Goal: Task Accomplishment & Management: Manage account settings

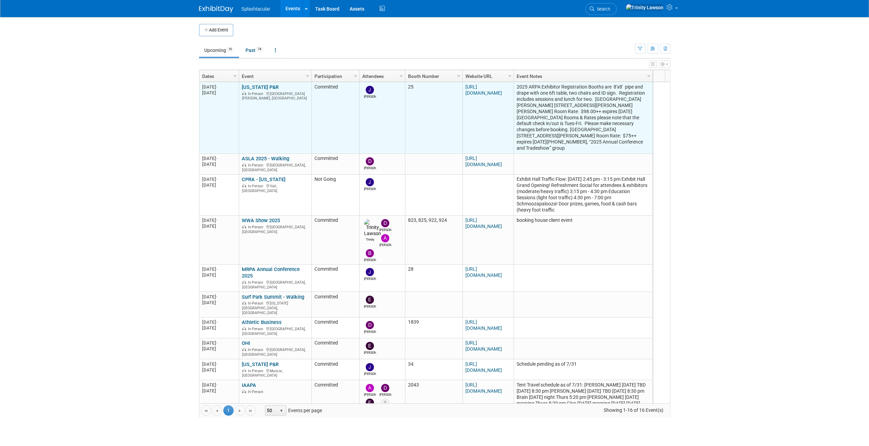
click at [263, 85] on link "[US_STATE] P&R" at bounding box center [260, 87] width 37 height 6
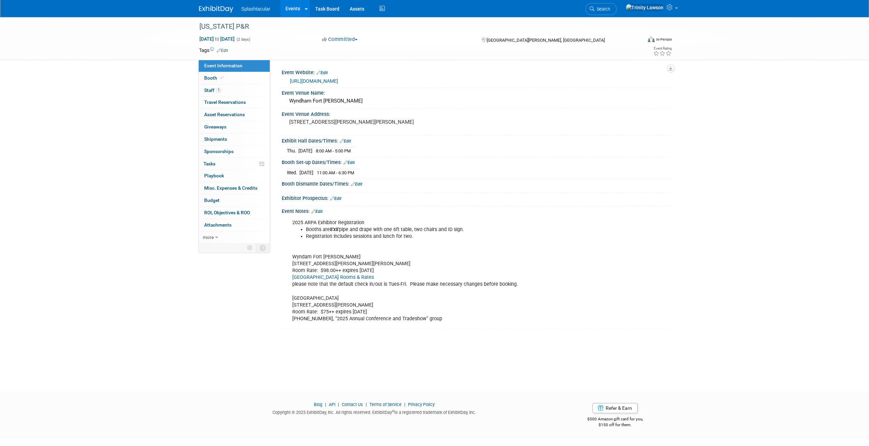
click at [338, 81] on link "https://arkarpa.org/conference/2025-annual-conference-and-tradeshow/" at bounding box center [314, 80] width 48 height 5
click at [287, 7] on link "Events" at bounding box center [292, 8] width 25 height 17
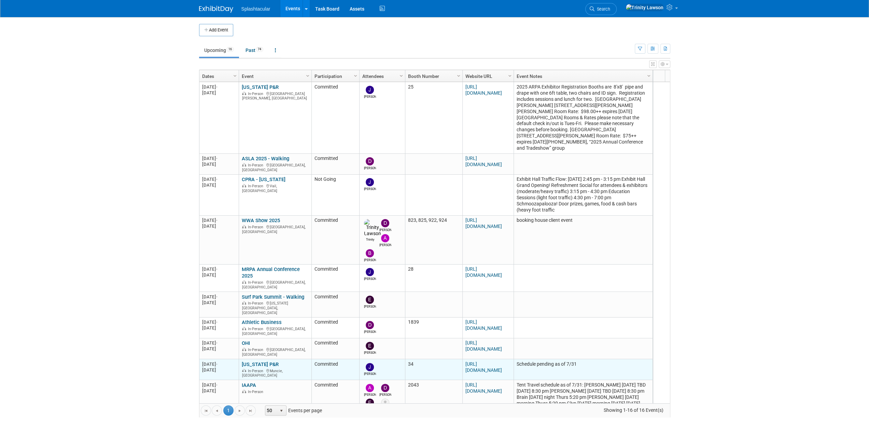
click at [264, 361] on link "[US_STATE] P&R" at bounding box center [260, 364] width 37 height 6
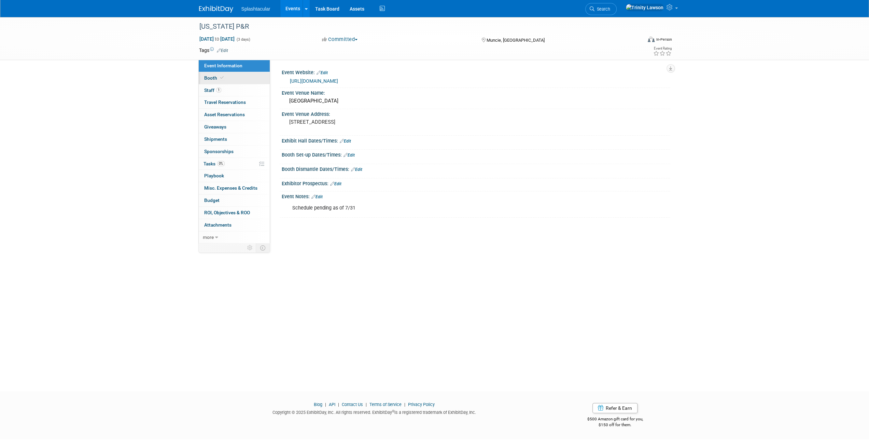
click at [206, 78] on span "Booth" at bounding box center [214, 77] width 21 height 5
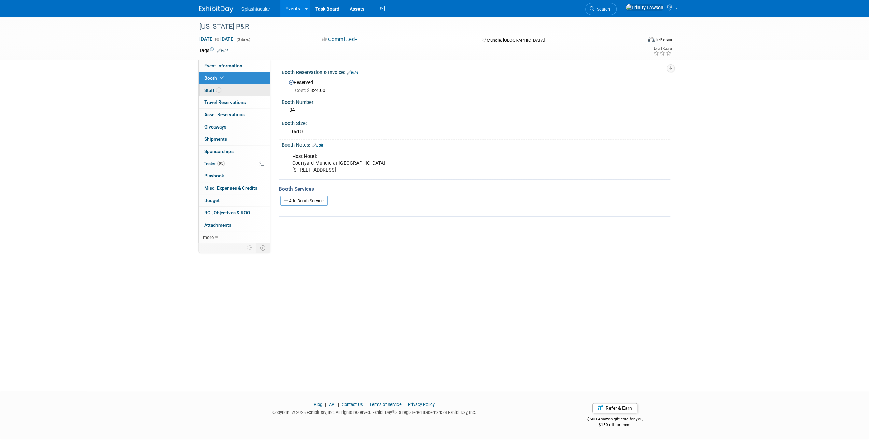
click at [208, 92] on span "Staff 1" at bounding box center [212, 89] width 17 height 5
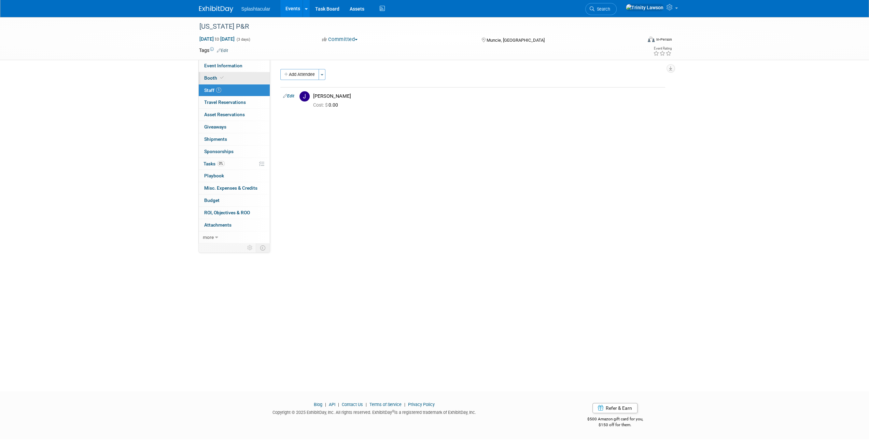
click at [212, 78] on span "Booth" at bounding box center [214, 77] width 21 height 5
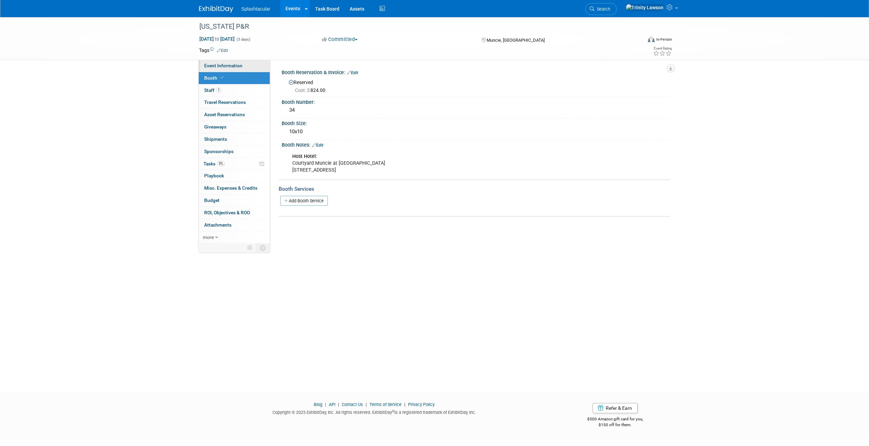
click at [216, 67] on span "Event Information" at bounding box center [223, 65] width 38 height 5
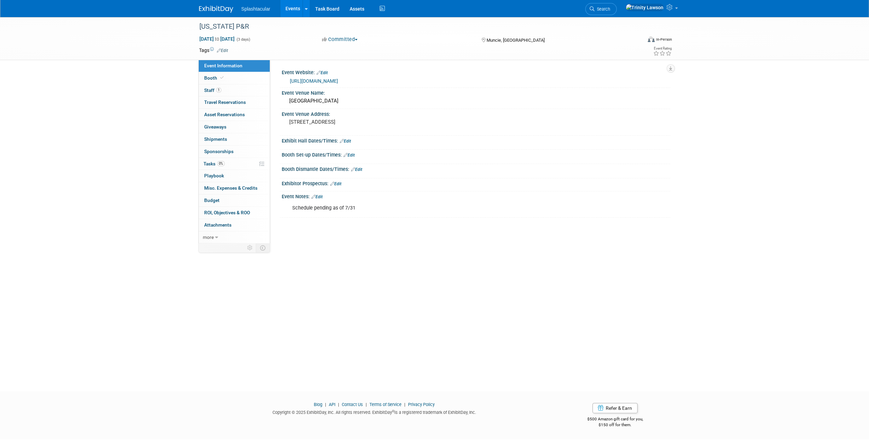
click at [348, 141] on link "Edit" at bounding box center [345, 141] width 11 height 5
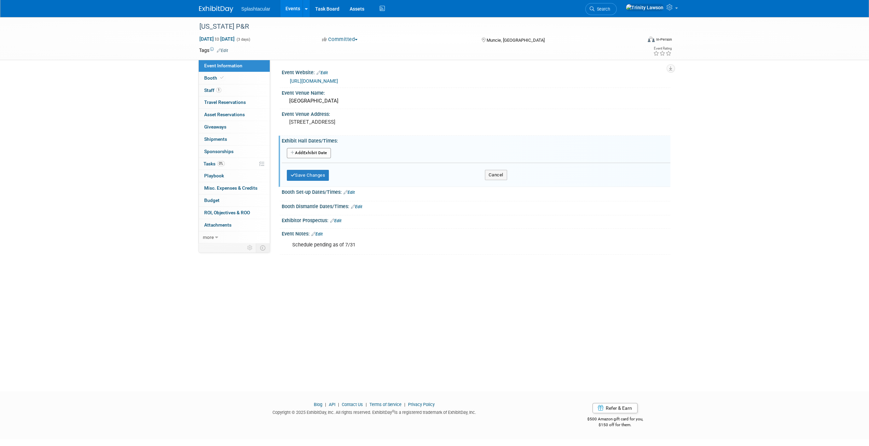
click at [291, 151] on icon "button" at bounding box center [293, 153] width 5 height 4
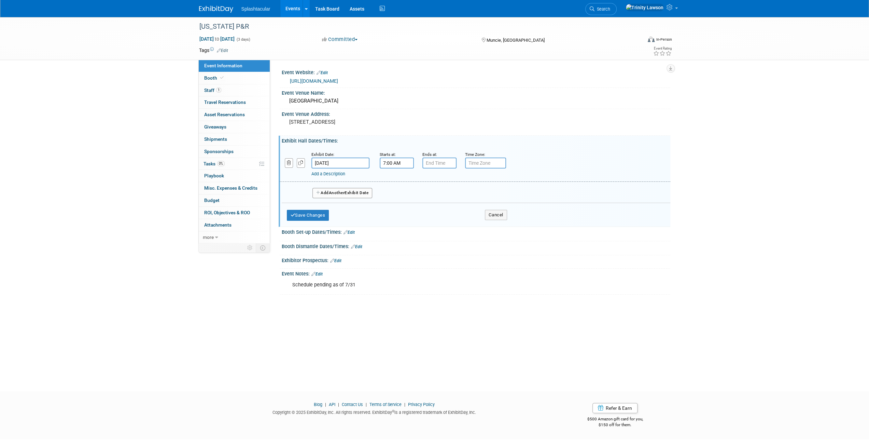
click at [397, 161] on input "7:00 AM" at bounding box center [397, 162] width 34 height 11
click at [383, 164] on input "7:00 AM" at bounding box center [397, 162] width 34 height 11
click at [396, 190] on span "07" at bounding box center [395, 194] width 13 height 12
click at [395, 195] on td "04" at bounding box center [393, 198] width 22 height 18
click at [432, 193] on span "00" at bounding box center [427, 194] width 13 height 12
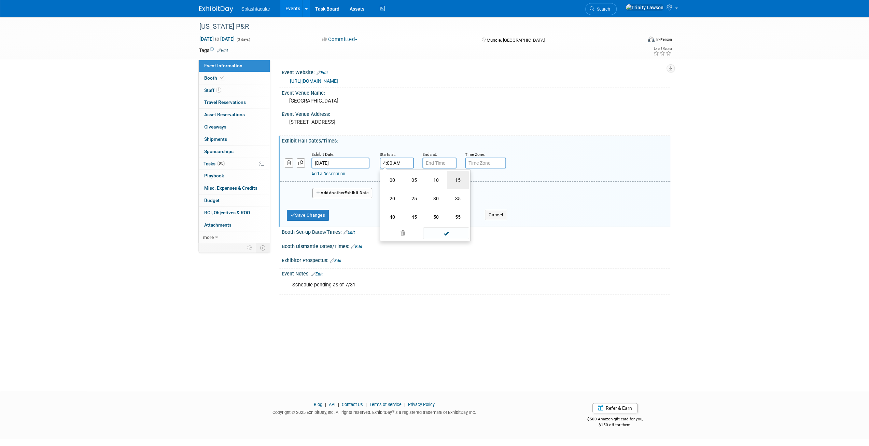
click at [457, 180] on td "15" at bounding box center [458, 180] width 22 height 18
click at [446, 226] on span at bounding box center [446, 225] width 46 height 12
click at [403, 163] on input "4:15 AM" at bounding box center [397, 162] width 34 height 11
click at [457, 194] on button "AM" at bounding box center [455, 195] width 12 height 12
type input "4:15 PM"
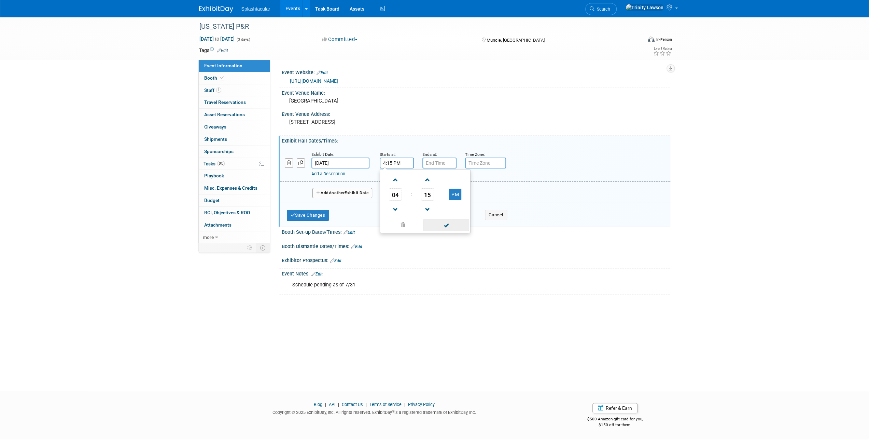
click at [449, 224] on span at bounding box center [446, 225] width 46 height 12
click at [434, 162] on input "7:00 PM" at bounding box center [440, 162] width 34 height 11
click at [437, 205] on span at bounding box center [438, 210] width 12 height 12
click at [476, 192] on span "00" at bounding box center [470, 194] width 13 height 12
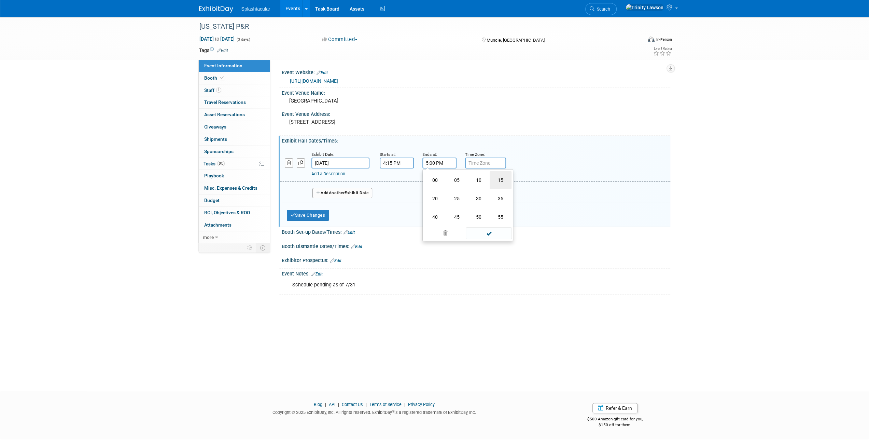
click at [503, 181] on td "15" at bounding box center [501, 180] width 22 height 18
type input "5:15 PM"
click at [500, 222] on span at bounding box center [489, 225] width 46 height 12
click at [361, 194] on button "Add Another Exhibit Date" at bounding box center [343, 193] width 60 height 10
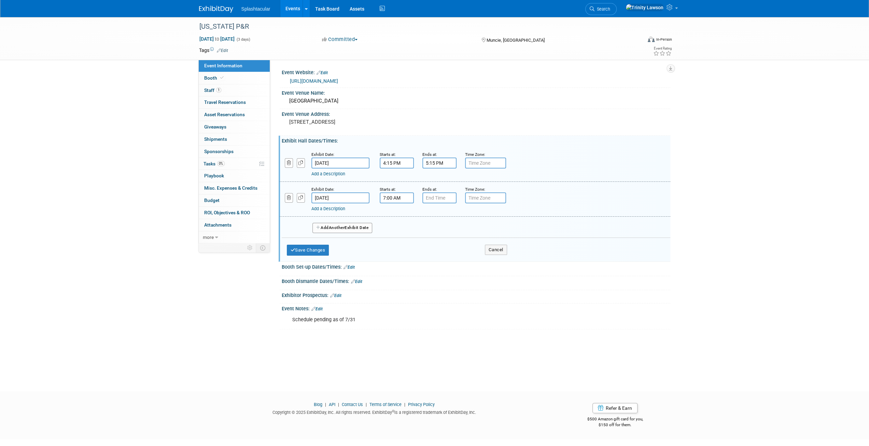
click at [396, 198] on input "7:00 AM" at bounding box center [397, 197] width 34 height 11
click at [403, 195] on input "7:00 AM" at bounding box center [397, 197] width 34 height 11
click at [398, 228] on span "07" at bounding box center [395, 229] width 13 height 12
click at [400, 215] on td "12" at bounding box center [393, 215] width 22 height 18
click at [455, 231] on button "AM" at bounding box center [455, 229] width 12 height 12
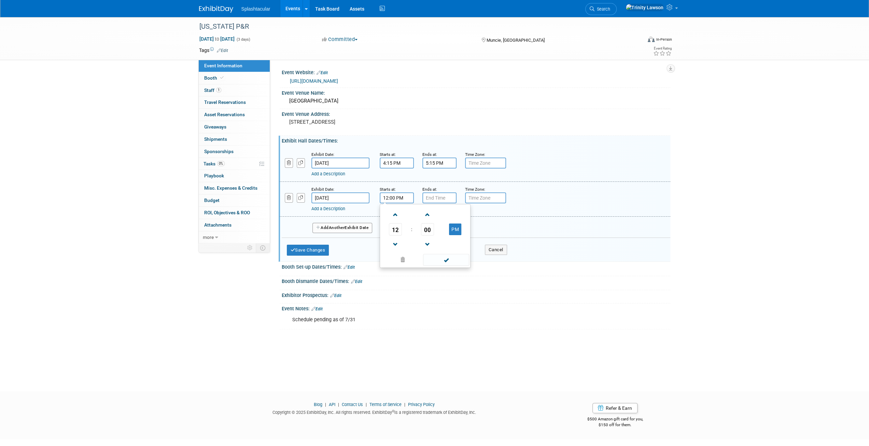
click at [418, 232] on td "00" at bounding box center [428, 229] width 28 height 12
click at [427, 231] on span "00" at bounding box center [427, 229] width 13 height 12
click at [434, 231] on td "30" at bounding box center [436, 233] width 22 height 18
type input "12:30 PM"
click at [446, 262] on span at bounding box center [446, 260] width 46 height 12
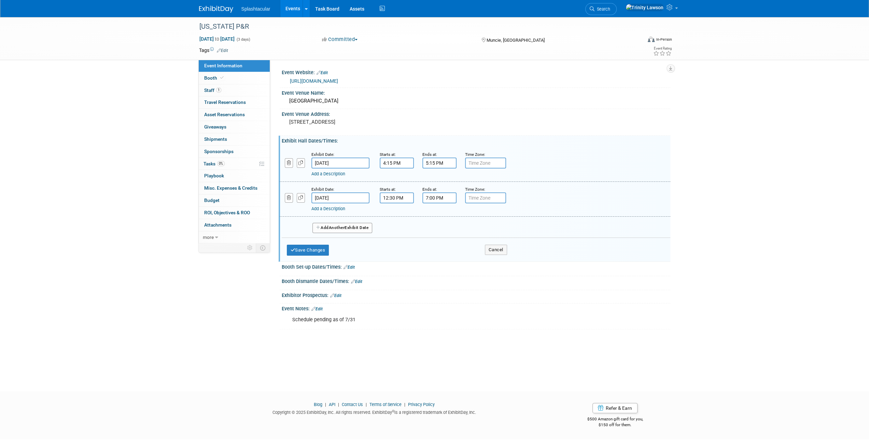
click at [434, 195] on input "7:00 PM" at bounding box center [440, 197] width 34 height 11
click at [441, 229] on span "07" at bounding box center [438, 229] width 13 height 12
click at [460, 211] on td "01" at bounding box center [457, 215] width 22 height 18
type input "1:00 PM"
click at [490, 258] on span at bounding box center [489, 260] width 46 height 12
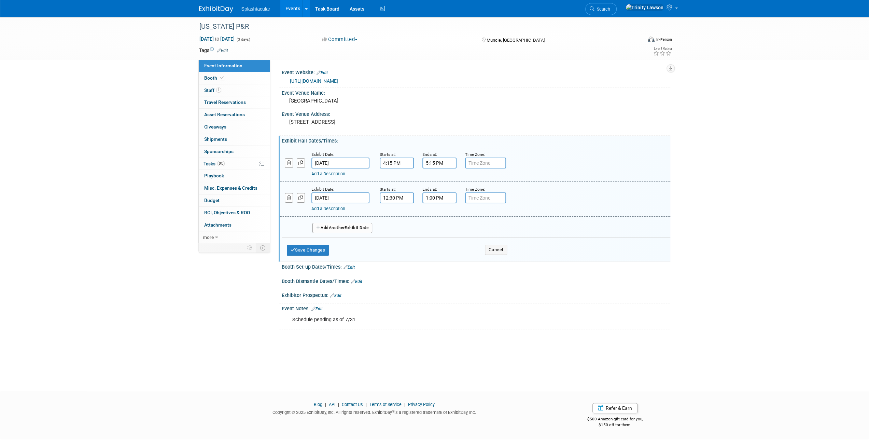
click at [388, 196] on input "12:30 PM" at bounding box center [397, 197] width 34 height 11
click at [400, 226] on span "12" at bounding box center [395, 229] width 13 height 12
click at [380, 254] on div "12 : 30 PM 12 01 02 03 04 05 06 07 08 09 10 11 00 05 10 15 20 25 30 35 40 45 50…" at bounding box center [425, 240] width 91 height 72
click at [389, 251] on td "08" at bounding box center [393, 252] width 22 height 18
click at [456, 229] on button "PM" at bounding box center [455, 229] width 12 height 12
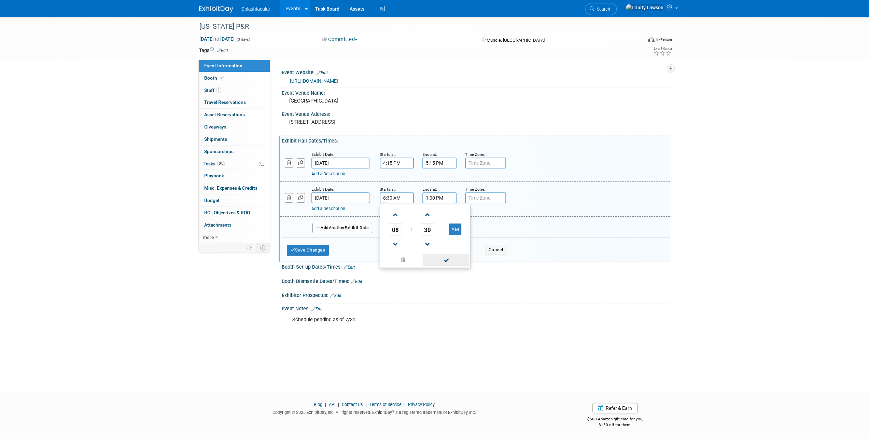
click at [449, 257] on span at bounding box center [446, 260] width 46 height 12
click at [401, 198] on input "8:30 AM" at bounding box center [397, 197] width 34 height 11
click at [429, 226] on span "30" at bounding box center [427, 229] width 13 height 12
click at [393, 213] on td "00" at bounding box center [393, 215] width 22 height 18
type input "8:00 AM"
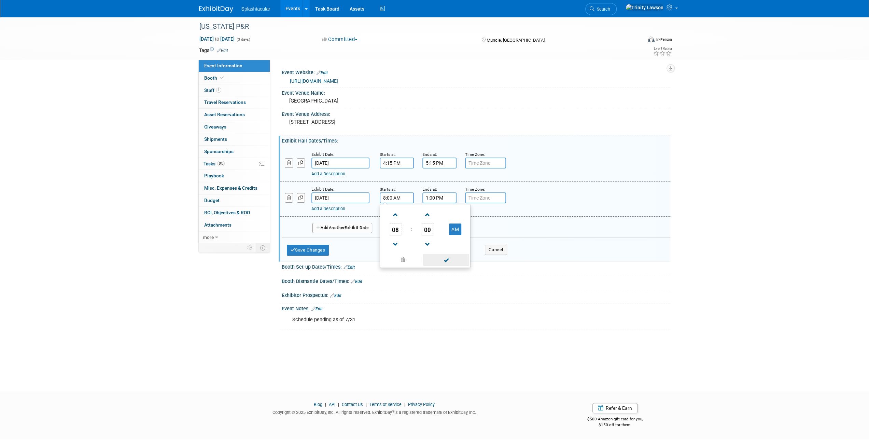
click at [435, 258] on span at bounding box center [446, 260] width 46 height 12
click at [433, 199] on input "1:00 PM" at bounding box center [440, 197] width 34 height 11
click at [434, 228] on span "01" at bounding box center [438, 229] width 13 height 12
click at [459, 237] on td "05" at bounding box center [457, 233] width 22 height 18
type input "5:00 PM"
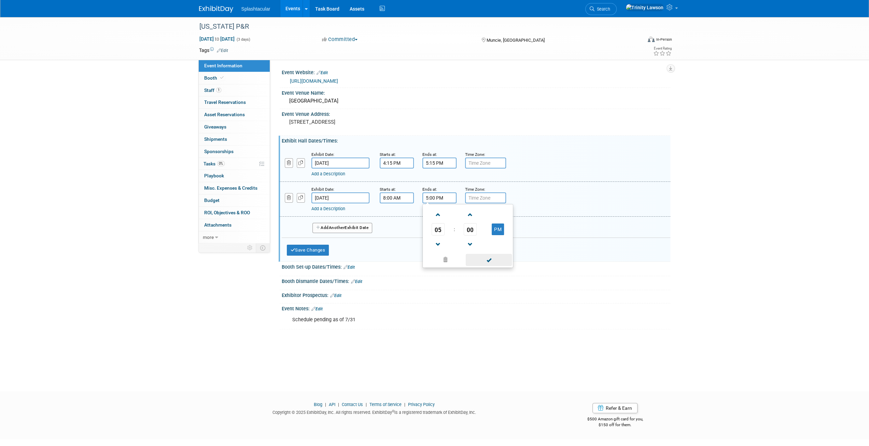
click at [489, 262] on span at bounding box center [489, 260] width 46 height 12
click at [317, 245] on button "Save Changes" at bounding box center [308, 250] width 42 height 11
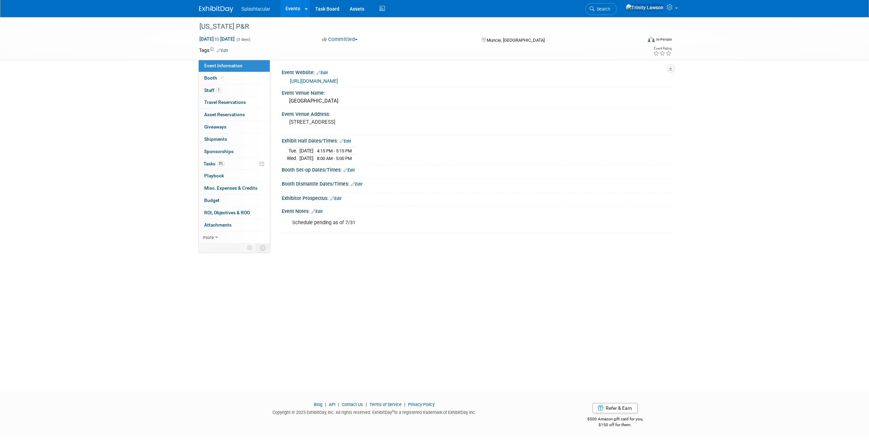
click at [303, 149] on td "Nov 11, 2025" at bounding box center [307, 151] width 14 height 8
click at [357, 140] on div "Exhibit Hall Dates/Times: Edit" at bounding box center [476, 140] width 389 height 9
click at [351, 139] on link "Edit" at bounding box center [345, 141] width 11 height 5
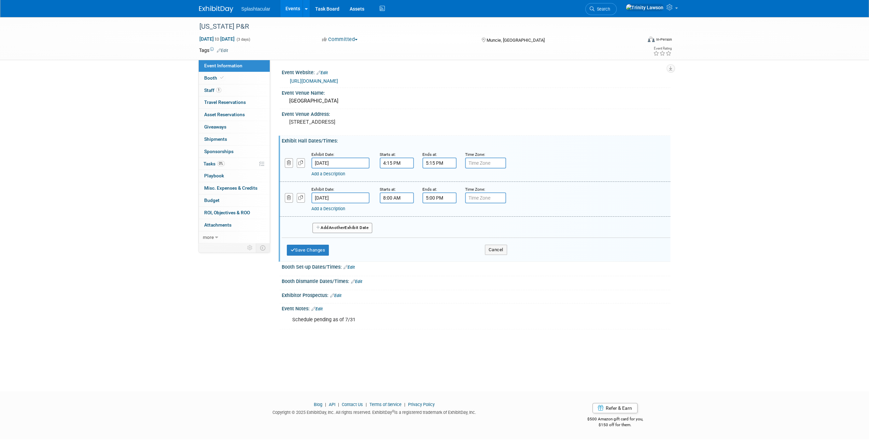
click at [384, 165] on input "4:15 PM" at bounding box center [397, 162] width 34 height 11
click at [393, 191] on span "04" at bounding box center [395, 194] width 13 height 12
click at [405, 178] on td "01" at bounding box center [414, 180] width 22 height 18
click at [432, 231] on div "01 : 15 PM 12 01 02 03 04 05 06 07 08 09 10 11 00 05 10 15 20 25 30 35 40 45 50…" at bounding box center [425, 201] width 91 height 64
click at [392, 162] on input "1:15 PM" at bounding box center [397, 162] width 34 height 11
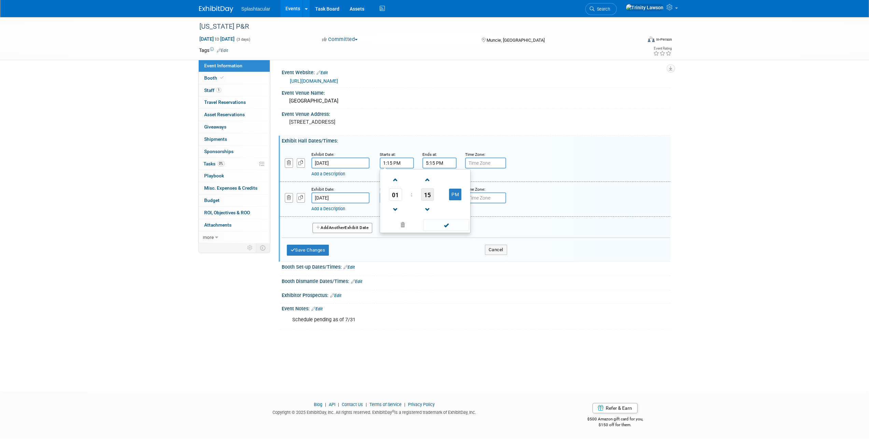
click at [428, 195] on span "15" at bounding box center [427, 194] width 13 height 12
click at [386, 178] on td "00" at bounding box center [393, 180] width 22 height 18
type input "1:00 PM"
click at [460, 224] on span at bounding box center [446, 225] width 46 height 12
click at [390, 157] on input "1:00 PM" at bounding box center [397, 162] width 34 height 11
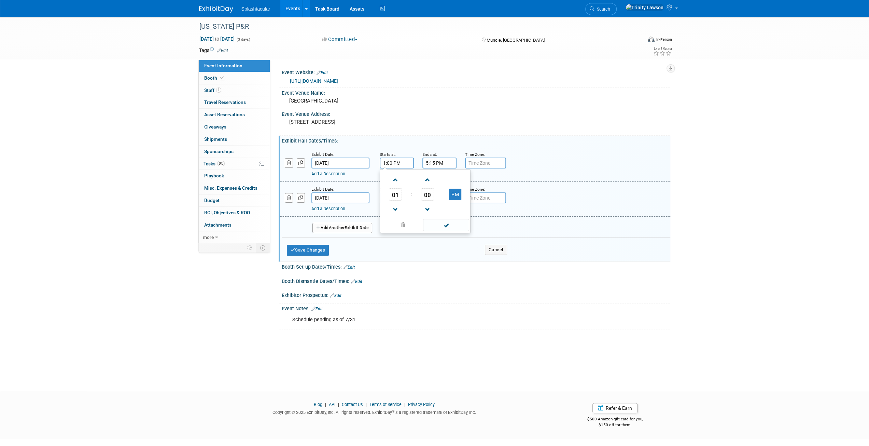
click at [438, 164] on input "5:15 PM" at bounding box center [440, 162] width 34 height 11
drag, startPoint x: 462, startPoint y: 193, endPoint x: 468, endPoint y: 192, distance: 6.4
click at [463, 193] on td "15" at bounding box center [470, 194] width 28 height 12
click at [468, 192] on span "15" at bounding box center [470, 194] width 13 height 12
click at [440, 179] on td "00" at bounding box center [435, 180] width 22 height 18
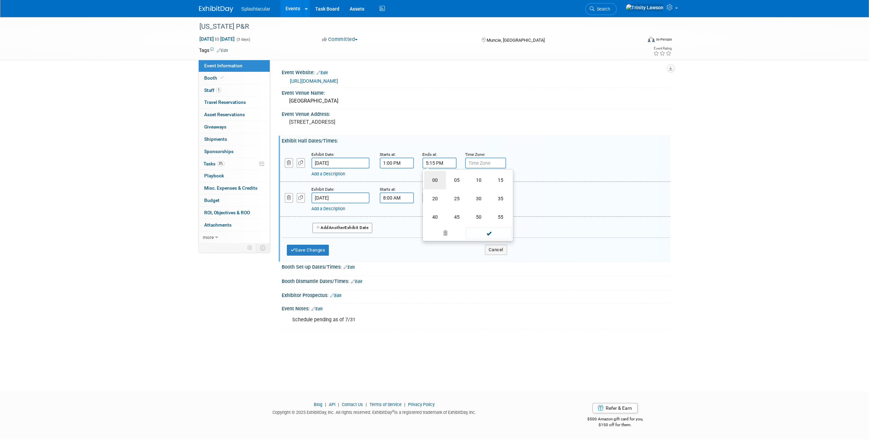
type input "5:00 PM"
click at [488, 225] on span at bounding box center [489, 225] width 46 height 12
click at [434, 198] on input "5:00 PM" at bounding box center [440, 197] width 34 height 11
click at [437, 240] on span at bounding box center [438, 244] width 12 height 12
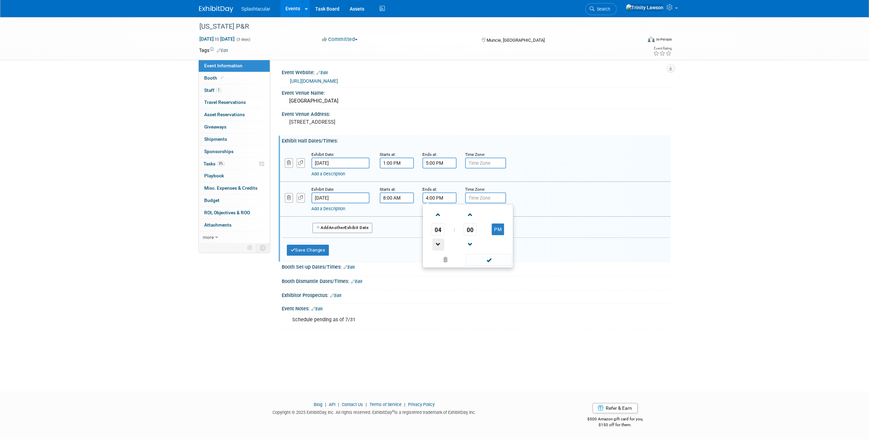
type input "3:00 PM"
click at [500, 259] on span at bounding box center [489, 260] width 46 height 12
click at [326, 247] on button "Save Changes" at bounding box center [308, 250] width 42 height 11
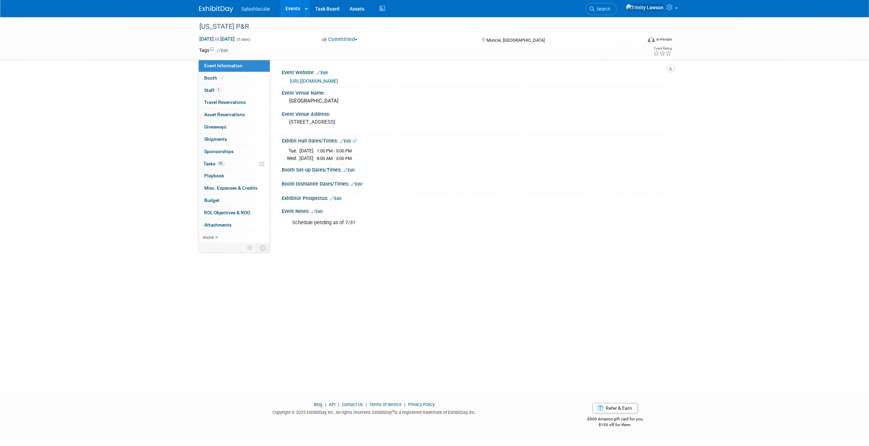
click at [352, 169] on link "Edit" at bounding box center [349, 170] width 11 height 5
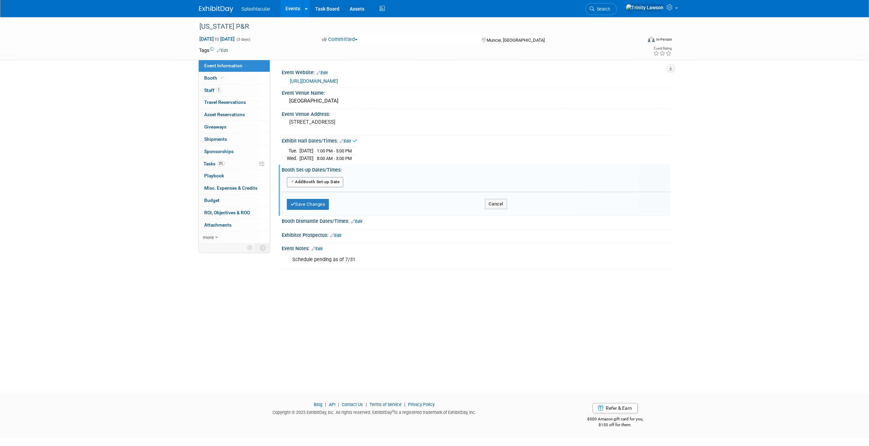
click at [332, 185] on button "Add Another Booth Set-up Date" at bounding box center [315, 182] width 57 height 10
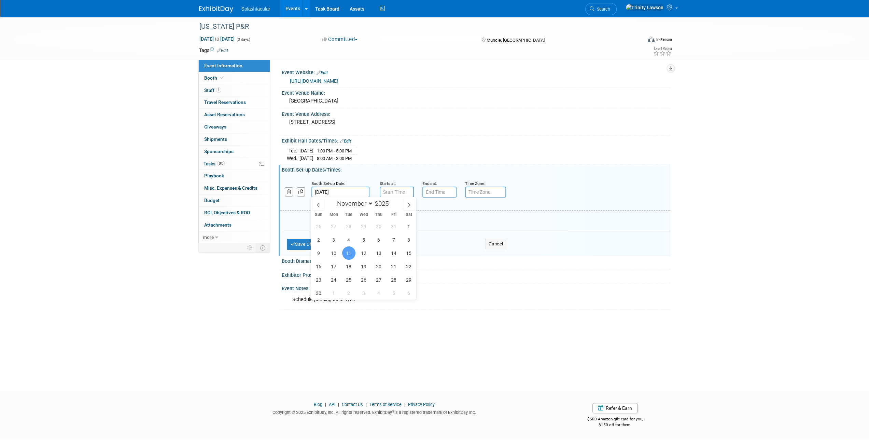
click at [333, 192] on input "Nov 11, 2025" at bounding box center [341, 191] width 58 height 11
click at [361, 253] on span "12" at bounding box center [363, 252] width 13 height 13
type input "Nov 12, 2025"
click at [384, 189] on input "7:00 AM" at bounding box center [397, 191] width 34 height 11
click at [393, 235] on span at bounding box center [396, 239] width 12 height 12
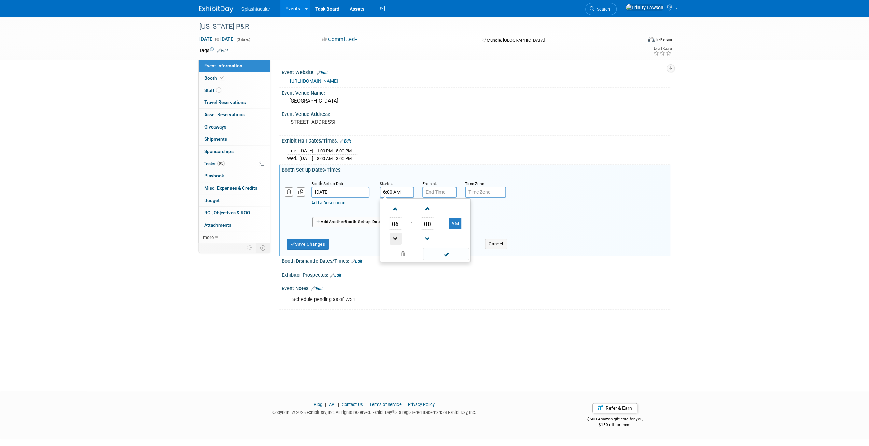
click at [393, 235] on span at bounding box center [396, 239] width 12 height 12
click at [453, 220] on button "AM" at bounding box center [455, 224] width 12 height 12
type input "3:00 PM"
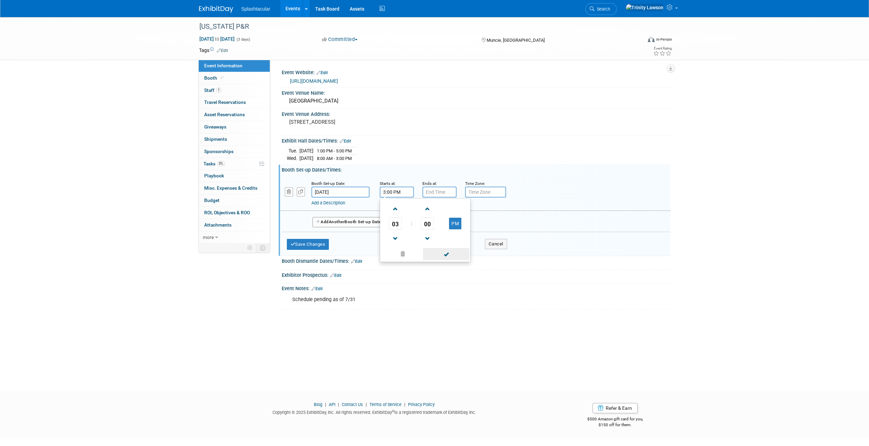
click at [441, 251] on span at bounding box center [446, 254] width 46 height 12
click at [436, 186] on input "7:00 PM" at bounding box center [440, 191] width 34 height 11
click at [425, 201] on td at bounding box center [438, 208] width 28 height 17
click at [434, 203] on span at bounding box center [438, 209] width 12 height 12
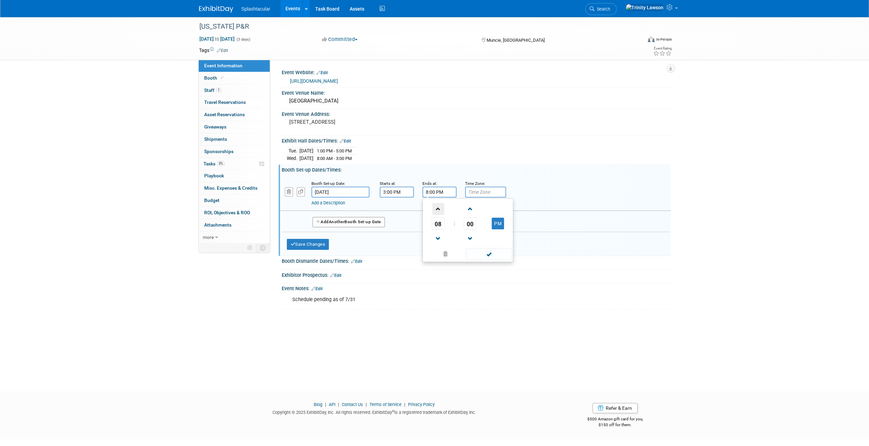
click at [434, 203] on span at bounding box center [438, 209] width 12 height 12
type input "9:00 PM"
click at [489, 253] on span at bounding box center [489, 254] width 46 height 12
click at [305, 240] on button "Save Changes" at bounding box center [308, 244] width 42 height 11
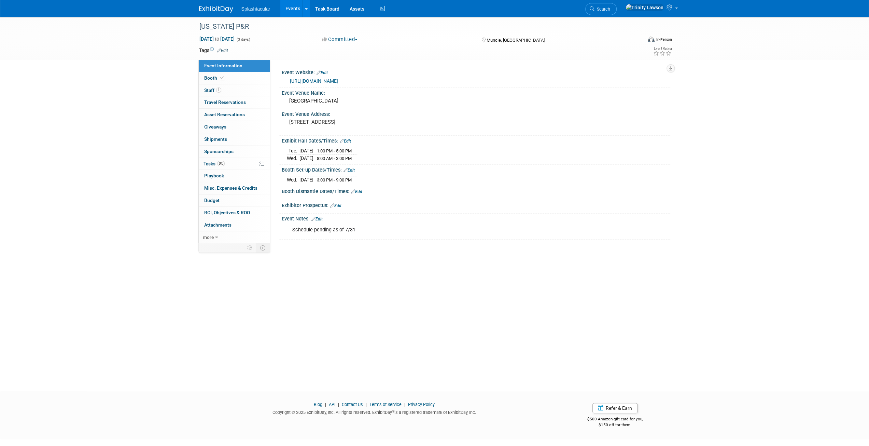
click at [352, 178] on span "3:00 PM - 9:00 PM" at bounding box center [334, 179] width 35 height 5
click at [352, 168] on link "Edit" at bounding box center [349, 170] width 11 height 5
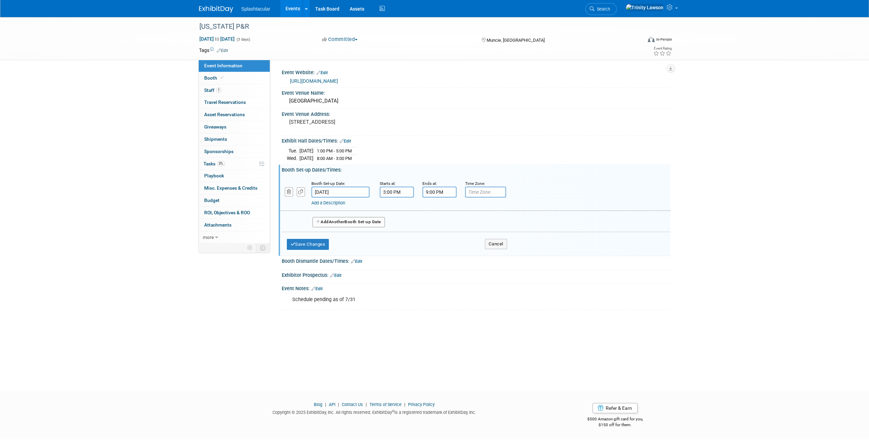
click at [353, 191] on input "Nov 12, 2025" at bounding box center [341, 191] width 58 height 11
click at [356, 254] on div "26 27 28 29 30 31 1 2 3 4 5 6 7 8 9 10 11 12 13 14 15 16 17 18 19 20 21 22 23 2…" at bounding box center [363, 260] width 105 height 80
click at [345, 254] on span "11" at bounding box center [348, 252] width 13 height 13
type input "Nov 11, 2025"
click at [382, 185] on div "Starts at: 3:00 PM" at bounding box center [396, 189] width 32 height 18
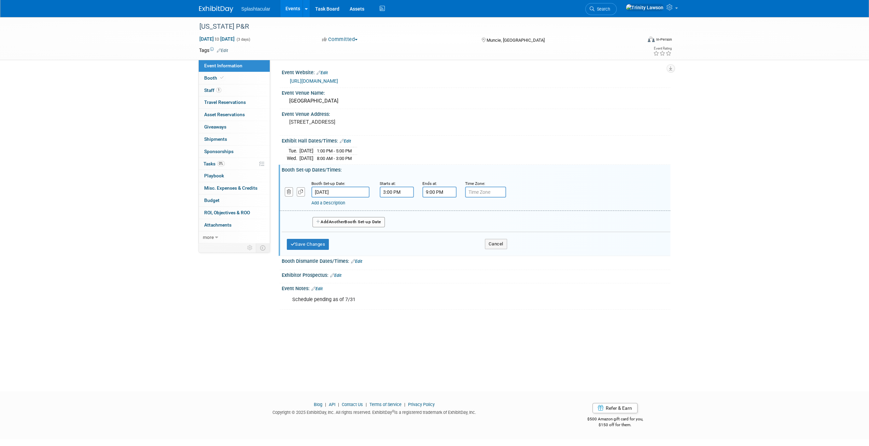
click at [385, 190] on input "3:00 PM" at bounding box center [397, 191] width 34 height 11
click at [402, 218] on span "03" at bounding box center [395, 223] width 13 height 12
click at [454, 227] on td "07" at bounding box center [458, 227] width 22 height 18
click at [458, 218] on button "PM" at bounding box center [455, 224] width 12 height 12
type input "7:00 AM"
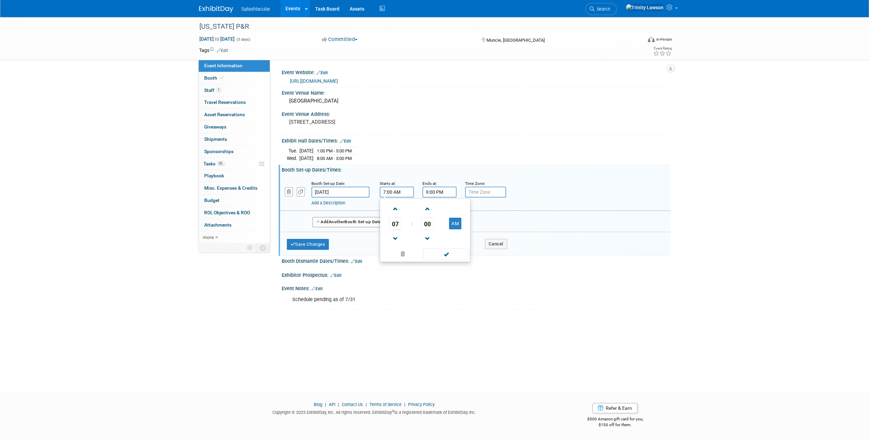
click at [445, 245] on td at bounding box center [455, 238] width 27 height 17
click at [445, 248] on span at bounding box center [446, 254] width 46 height 12
click at [448, 189] on input "9:00 PM" at bounding box center [440, 191] width 34 height 11
click at [443, 222] on span "09" at bounding box center [438, 223] width 13 height 12
click at [442, 204] on td "12" at bounding box center [435, 209] width 22 height 18
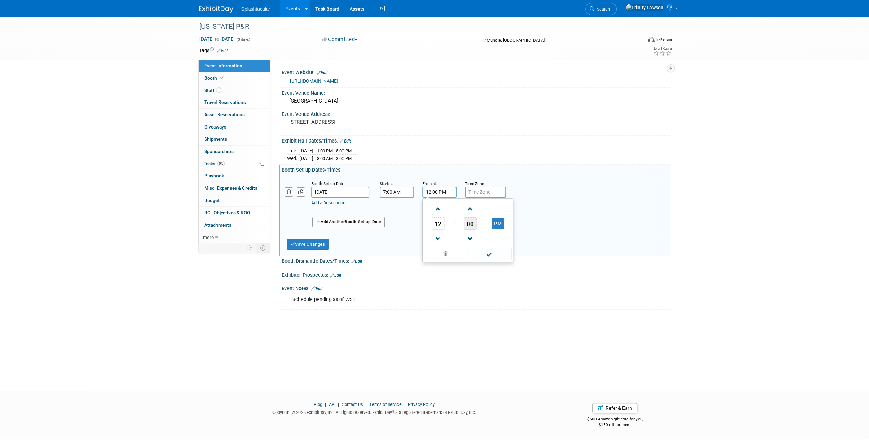
click at [469, 220] on span "00" at bounding box center [470, 223] width 13 height 12
click at [481, 222] on td "30" at bounding box center [479, 227] width 22 height 18
type input "12:30 PM"
click at [485, 254] on span at bounding box center [489, 254] width 46 height 12
click at [325, 243] on button "Save Changes" at bounding box center [308, 244] width 42 height 11
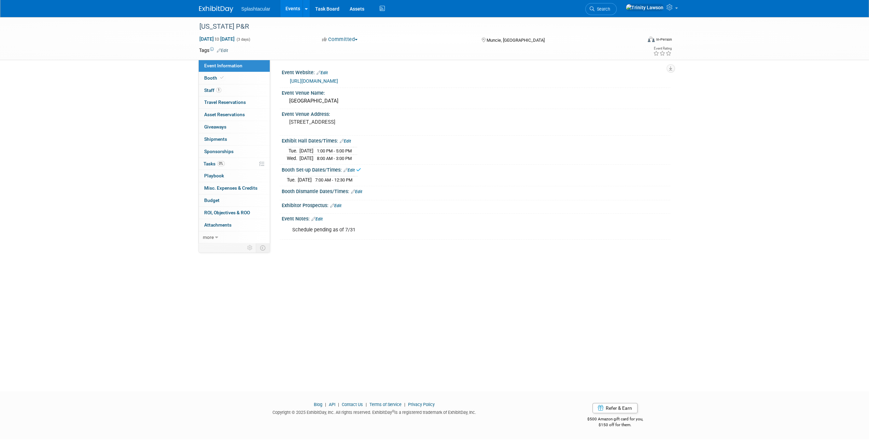
click at [359, 189] on link "Edit" at bounding box center [356, 191] width 11 height 5
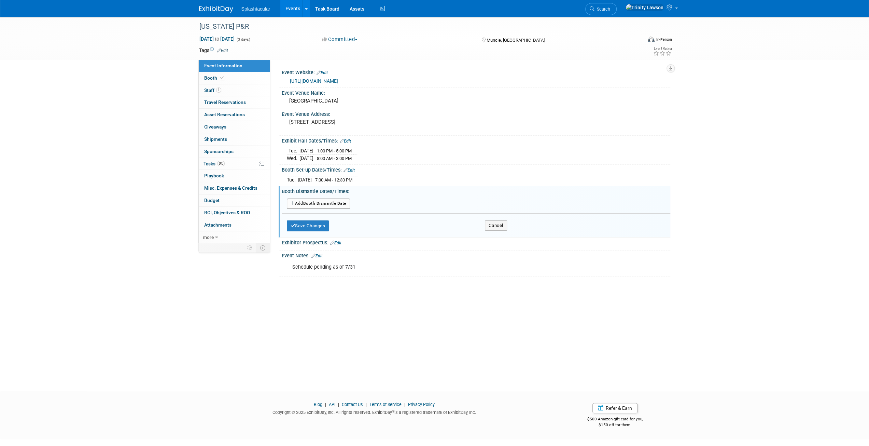
click at [321, 203] on button "Add Another Booth Dismantle Date" at bounding box center [318, 203] width 63 height 10
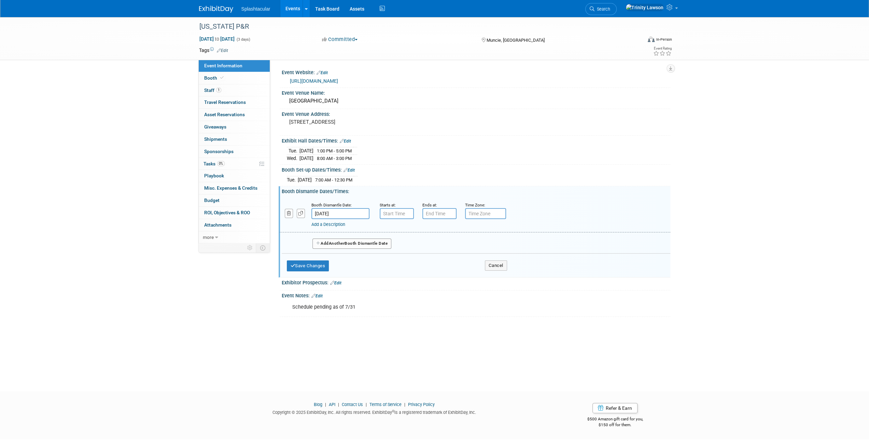
click at [326, 210] on input "Nov 13, 2025" at bounding box center [341, 213] width 58 height 11
click at [363, 269] on span "12" at bounding box center [363, 273] width 13 height 13
type input "Nov 12, 2025"
click at [410, 221] on div "Add a Description" at bounding box center [458, 224] width 292 height 6
click at [406, 216] on input "7:00 AM" at bounding box center [397, 213] width 34 height 11
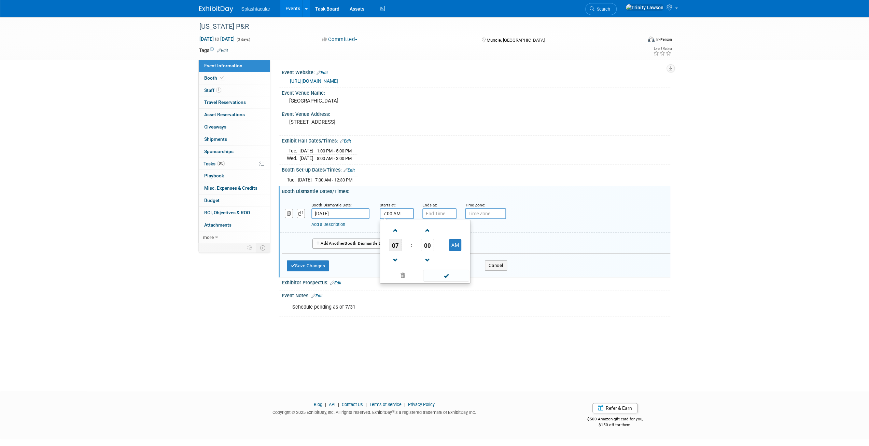
click at [398, 245] on span "07" at bounding box center [395, 245] width 13 height 12
click at [454, 229] on td "03" at bounding box center [458, 230] width 22 height 18
click at [451, 239] on button "AM" at bounding box center [455, 245] width 12 height 12
type input "3:00 PM"
click at [452, 272] on span at bounding box center [446, 275] width 46 height 12
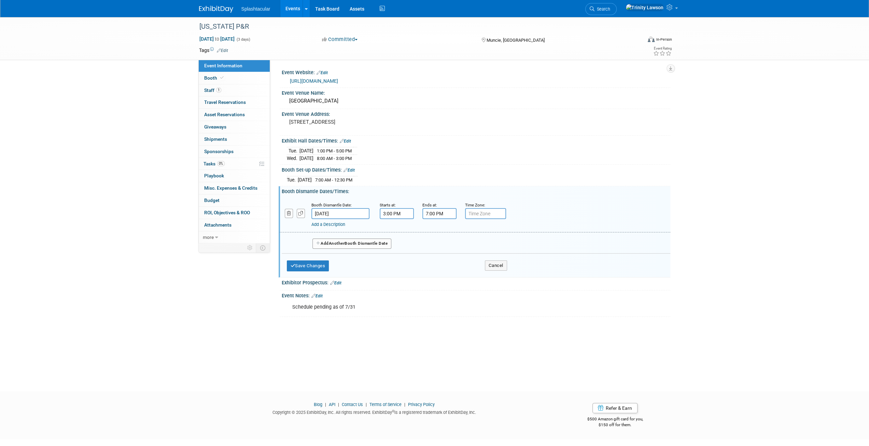
click at [445, 208] on input "7:00 PM" at bounding box center [440, 213] width 34 height 11
click at [445, 229] on td at bounding box center [438, 229] width 28 height 17
click at [443, 229] on span at bounding box center [438, 230] width 12 height 12
type input "9:00 PM"
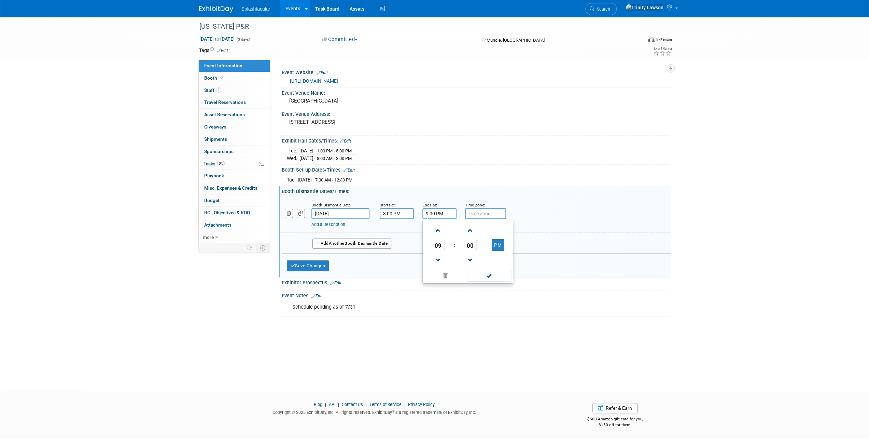
drag, startPoint x: 496, startPoint y: 277, endPoint x: 488, endPoint y: 278, distance: 8.0
click at [496, 277] on span at bounding box center [489, 275] width 46 height 12
click at [307, 262] on button "Save Changes" at bounding box center [308, 265] width 42 height 11
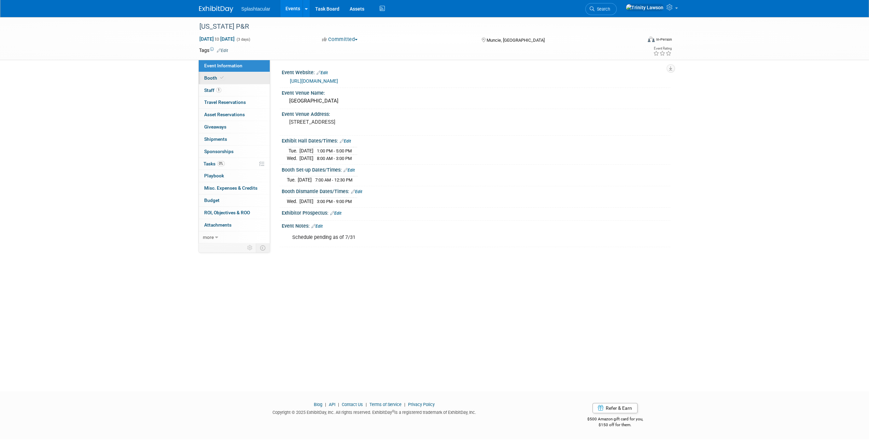
click at [245, 74] on link "Booth" at bounding box center [234, 78] width 71 height 12
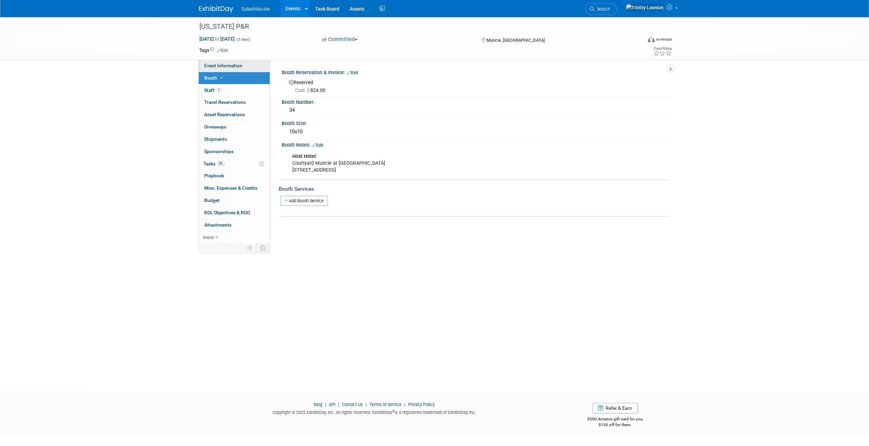
click at [232, 63] on link "Event Information" at bounding box center [234, 66] width 71 height 12
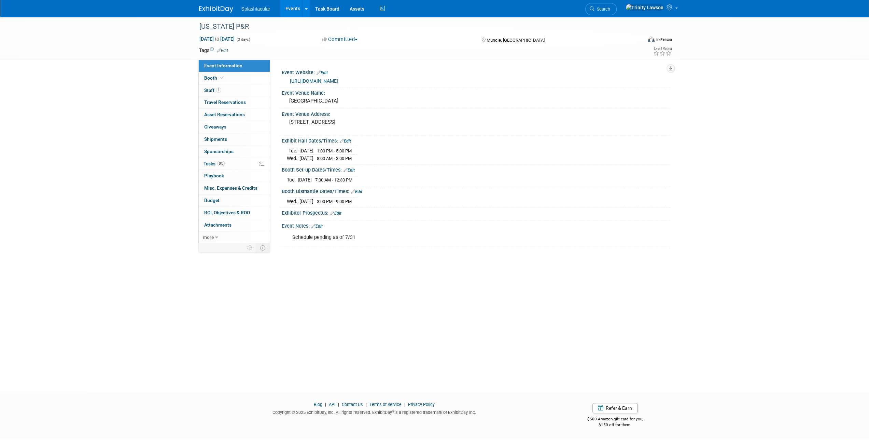
click at [323, 224] on link "Edit" at bounding box center [317, 226] width 11 height 5
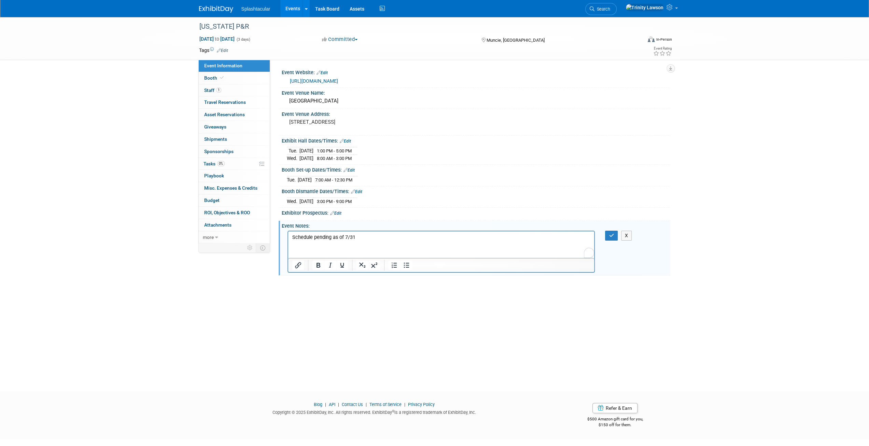
drag, startPoint x: 377, startPoint y: 242, endPoint x: 220, endPoint y: 235, distance: 157.6
click at [288, 235] on html "Schedule pending as of 7/31" at bounding box center [441, 236] width 306 height 10
click at [375, 233] on html "Schedule pending as of 7/31" at bounding box center [441, 236] width 306 height 10
drag, startPoint x: 367, startPoint y: 239, endPoint x: 279, endPoint y: 239, distance: 88.1
click at [288, 239] on html "Schedule pending as of 7/31" at bounding box center [441, 236] width 306 height 10
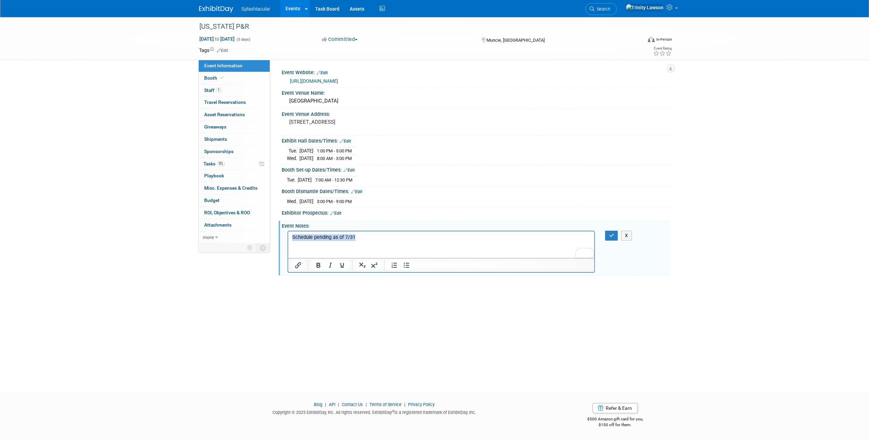
paste body "To enrich screen reader interactions, please activate Accessibility in Grammarl…"
click at [400, 240] on html at bounding box center [441, 236] width 306 height 10
click at [496, 236] on p "To enrich screen reader interactions, please activate Accessibility in Grammarl…" at bounding box center [441, 237] width 299 height 7
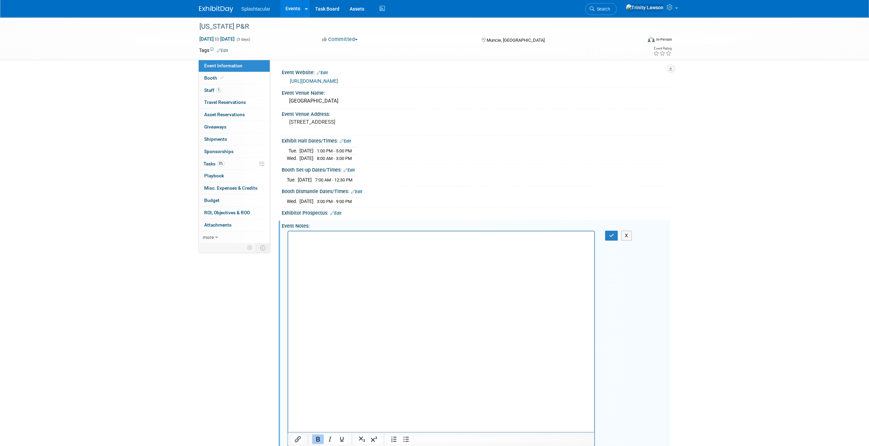
scroll to position [67, 0]
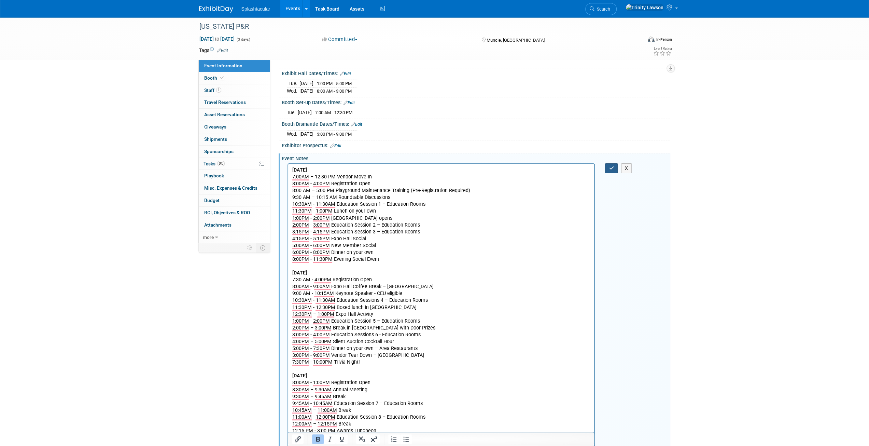
click at [609, 163] on button "button" at bounding box center [611, 168] width 13 height 10
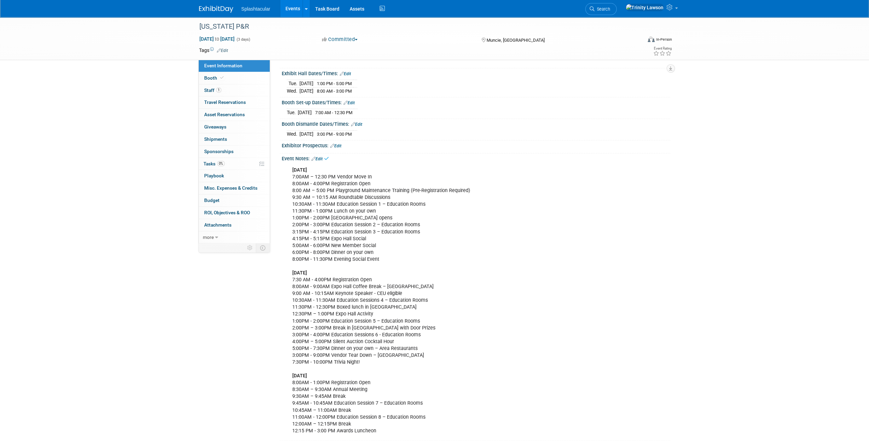
click at [692, 179] on div "Indiana P&R Nov 11, 2025 to Nov 13, 2025 (3 days) Nov 11, 2025 to Nov 13, 2025 …" at bounding box center [434, 202] width 869 height 504
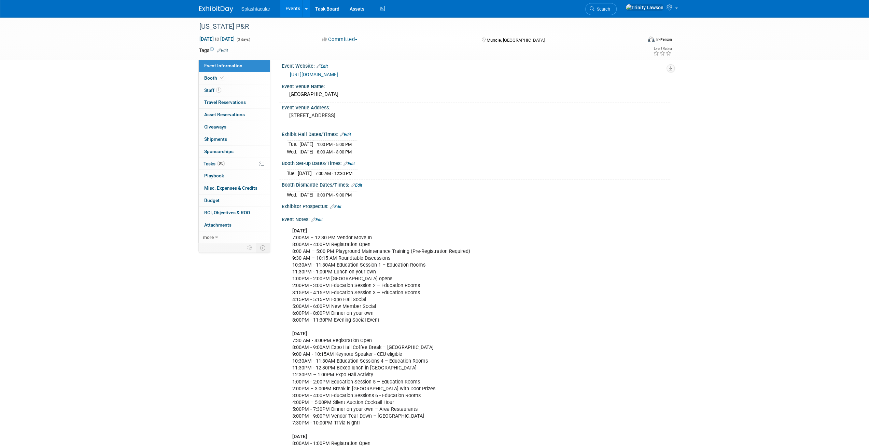
scroll to position [0, 0]
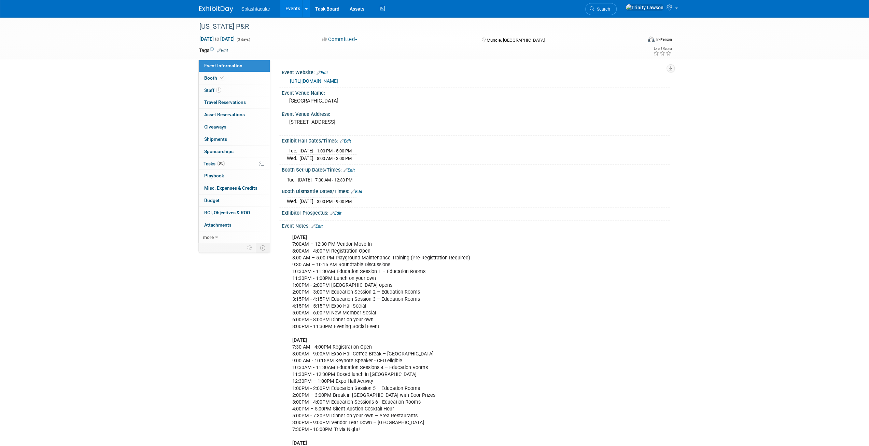
click at [391, 291] on div "Tuesday, November 11th 7:00AM – 12:30 PM Vendor Move In 8:00AM - 4:00PM Registr…" at bounding box center [442, 368] width 308 height 274
drag, startPoint x: 323, startPoint y: 223, endPoint x: 329, endPoint y: 223, distance: 5.5
click at [323, 224] on link "Edit" at bounding box center [317, 226] width 11 height 5
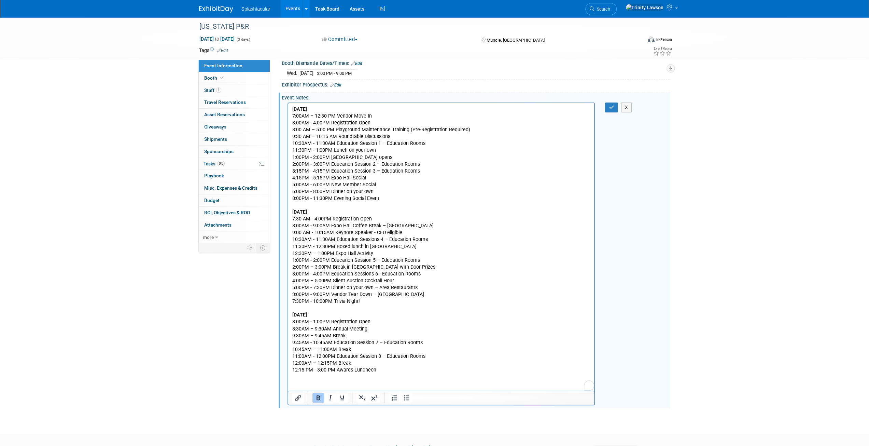
scroll to position [150, 0]
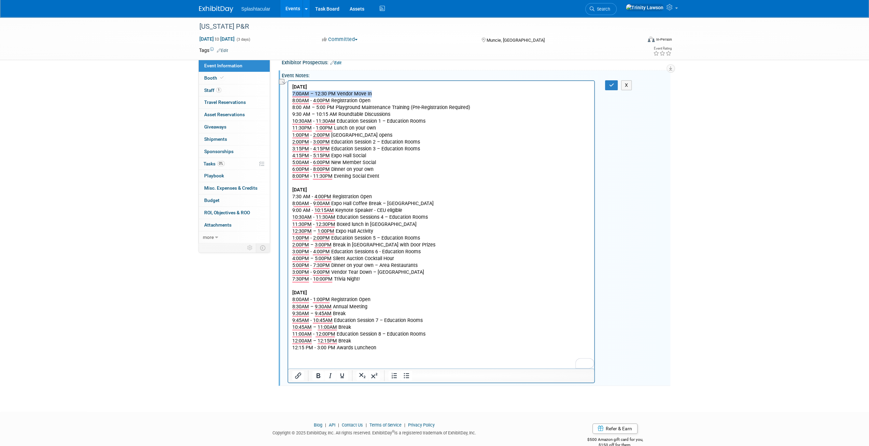
drag, startPoint x: 379, startPoint y: 93, endPoint x: 574, endPoint y: 173, distance: 211.1
click at [288, 95] on html "Tuesday, November 11th 7:00AM – 12:30 PM Vendor Move In 8:00AM - 4:00PM Registr…" at bounding box center [441, 216] width 306 height 270
click at [318, 373] on icon "Bold" at bounding box center [319, 375] width 4 height 5
drag, startPoint x: 293, startPoint y: 133, endPoint x: 380, endPoint y: 133, distance: 87.4
click at [380, 133] on p "Tuesday, November 11th 7:00AM – 12:30 PM Vendor Move In 8:00AM - 4:00PM Registr…" at bounding box center [441, 216] width 299 height 267
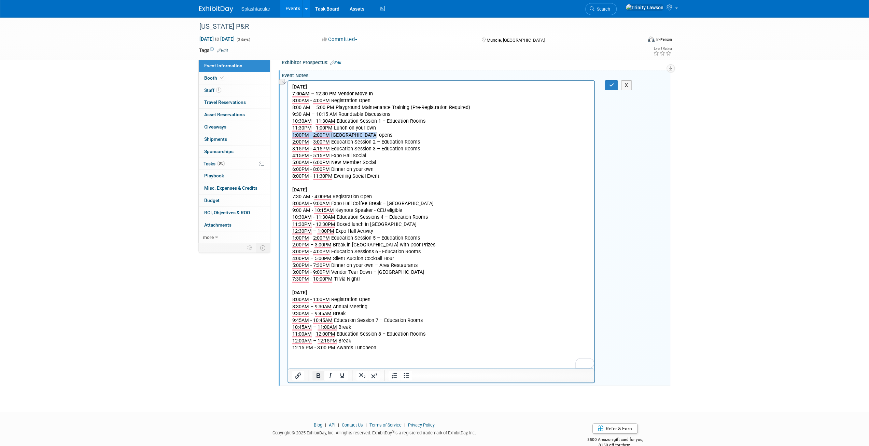
click at [320, 371] on icon "Bold" at bounding box center [318, 375] width 8 height 8
drag, startPoint x: 299, startPoint y: 157, endPoint x: 283, endPoint y: 157, distance: 15.7
click at [288, 157] on html "Tuesday, November 11th 7:00AM – 12:30 PM Vendor Move In 8:00AM - 4:00PM Registr…" at bounding box center [441, 216] width 306 height 270
click at [322, 371] on icon "Bold" at bounding box center [318, 375] width 8 height 8
drag, startPoint x: 295, startPoint y: 203, endPoint x: 433, endPoint y: 202, distance: 137.7
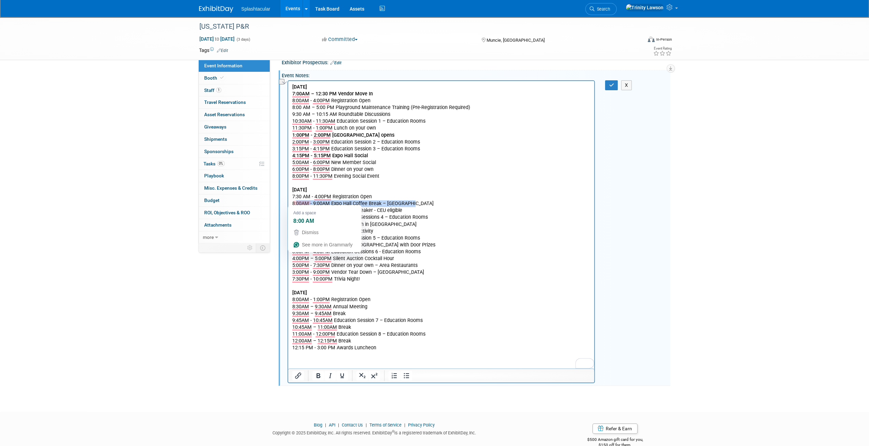
click at [433, 202] on p "Tuesday, November 11th 7:00AM – 12:30 PM Vendor Move In 8:00AM - 4:00PM Registr…" at bounding box center [441, 216] width 299 height 267
click at [320, 374] on icon "Bold" at bounding box center [319, 375] width 4 height 5
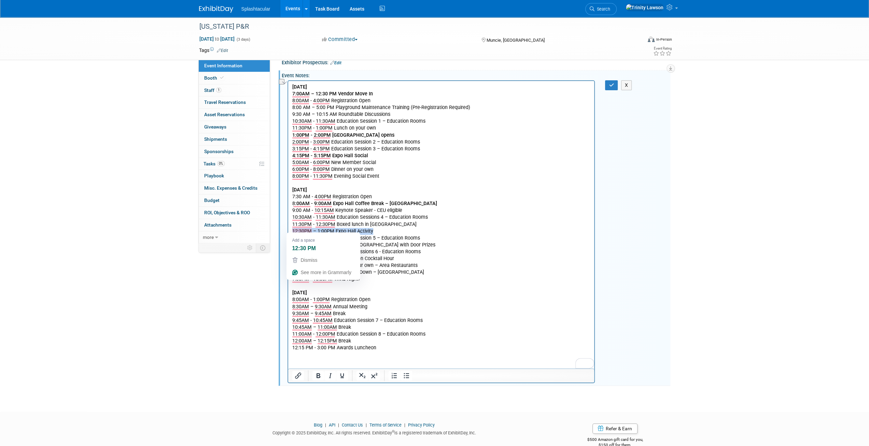
drag, startPoint x: 398, startPoint y: 230, endPoint x: 293, endPoint y: 232, distance: 104.9
click at [293, 232] on p "Tuesday, November 11th 7:00AM – 12:30 PM Vendor Move In 8:00AM - 4:00PM Registr…" at bounding box center [441, 216] width 299 height 267
click at [429, 227] on p "Tuesday, November 11th 7:00AM – 12:30 PM Vendor Move In 8:00AM - 4:00PM Registr…" at bounding box center [441, 216] width 299 height 267
drag, startPoint x: 381, startPoint y: 233, endPoint x: 292, endPoint y: 225, distance: 89.1
click at [292, 225] on body "Tuesday, November 11th 7:00AM – 12:30 PM Vendor Move In 8:00AM - 4:00PM Registr…" at bounding box center [441, 216] width 299 height 267
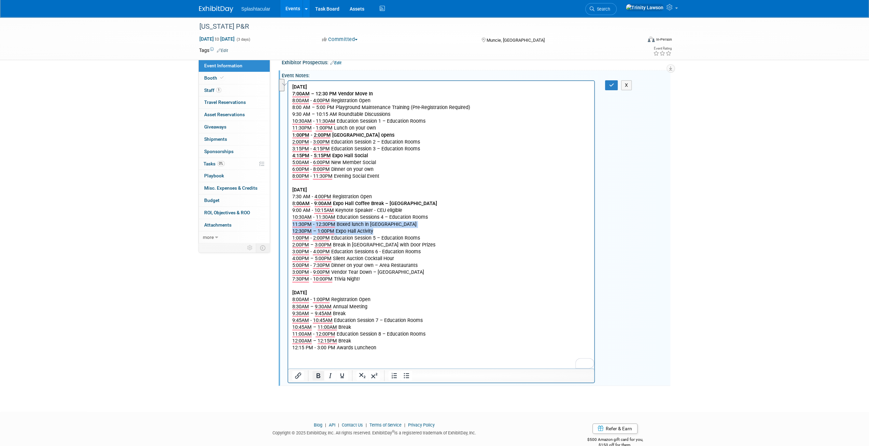
click at [316, 375] on icon "Bold" at bounding box center [318, 375] width 8 height 8
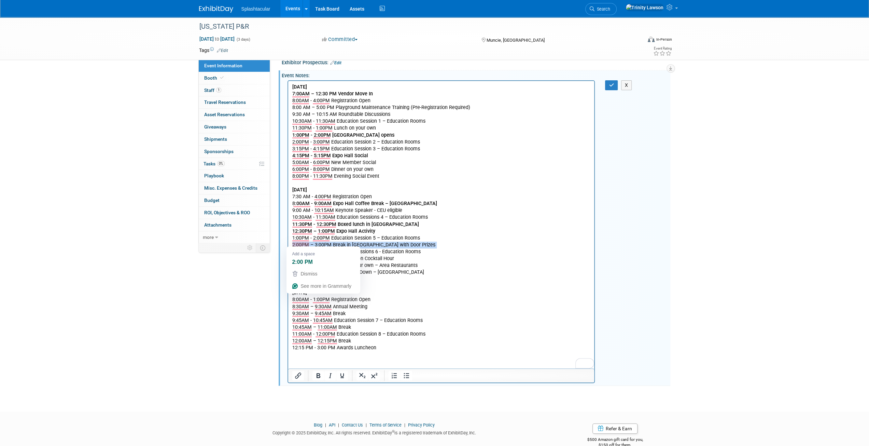
drag, startPoint x: 412, startPoint y: 243, endPoint x: 566, endPoint y: 327, distance: 174.7
click at [288, 248] on html "Tuesday, November 11th 7:00AM – 12:30 PM Vendor Move In 8:00AM - 4:00PM Registr…" at bounding box center [441, 216] width 306 height 270
drag, startPoint x: 278, startPoint y: 246, endPoint x: 283, endPoint y: 244, distance: 5.8
click at [281, 245] on div "Event Information Event Info Booth Booth 1 Staff 1 Staff 0 Travel Reservations …" at bounding box center [435, 126] width 482 height 519
click at [314, 243] on p "Tuesday, November 11th 7:00AM – 12:30 PM Vendor Move In 8:00AM - 4:00PM Registr…" at bounding box center [441, 216] width 299 height 267
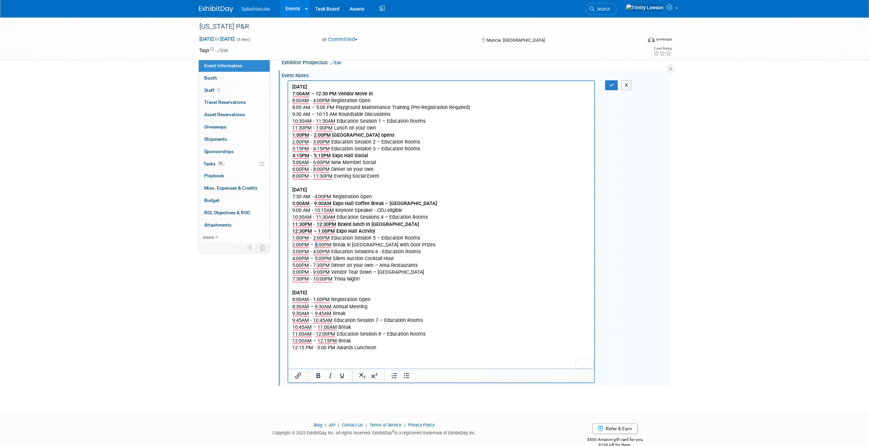
click at [314, 243] on p "Tuesday, November 11th 7:00AM – 12:30 PM Vendor Move In 8:00AM - 4:00PM Registr…" at bounding box center [441, 216] width 299 height 267
click at [317, 372] on icon "Bold" at bounding box center [318, 375] width 8 height 8
drag, startPoint x: 293, startPoint y: 272, endPoint x: 426, endPoint y: 271, distance: 133.6
click at [426, 271] on p "Tuesday, November 11th 7:00AM – 12:30 PM Vendor Move In 8:00AM - 4:00PM Registr…" at bounding box center [441, 216] width 299 height 267
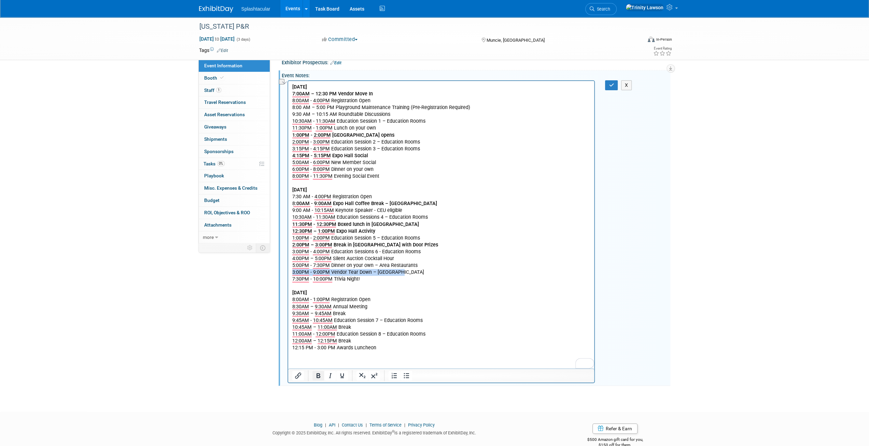
click at [318, 373] on icon "Bold" at bounding box center [319, 375] width 4 height 5
click at [615, 81] on button "button" at bounding box center [611, 85] width 13 height 10
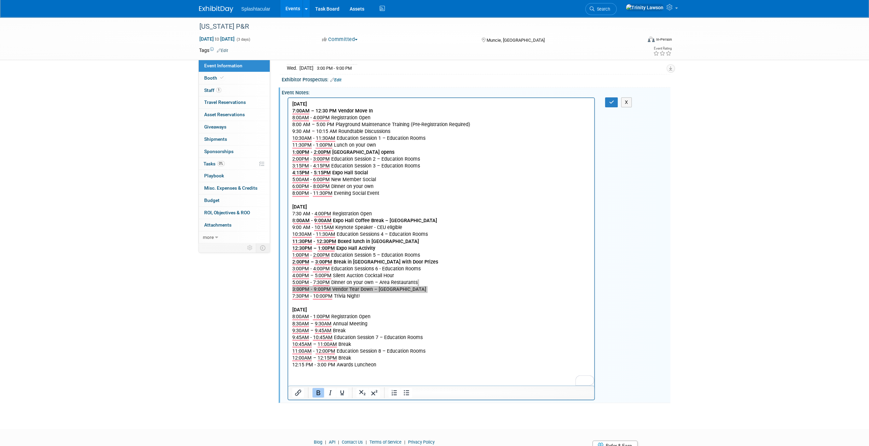
click at [689, 173] on div "Indiana P&R Nov 11, 2025 to Nov 13, 2025 (3 days) Nov 11, 2025 to Nov 13, 2025 …" at bounding box center [434, 150] width 869 height 533
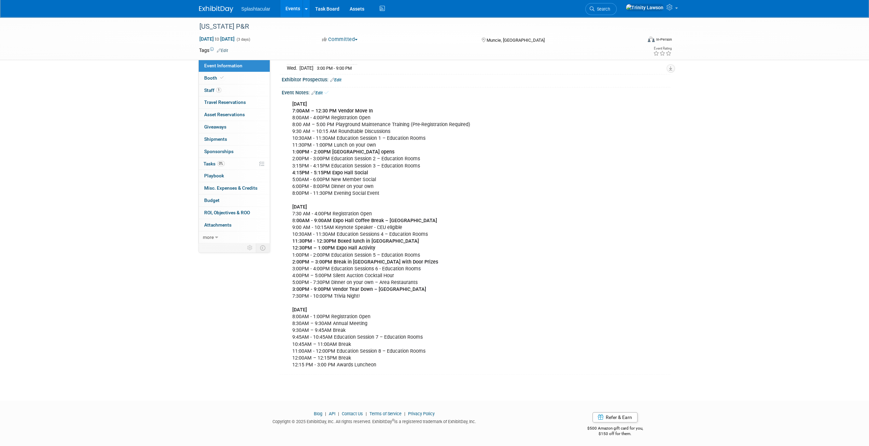
scroll to position [0, 0]
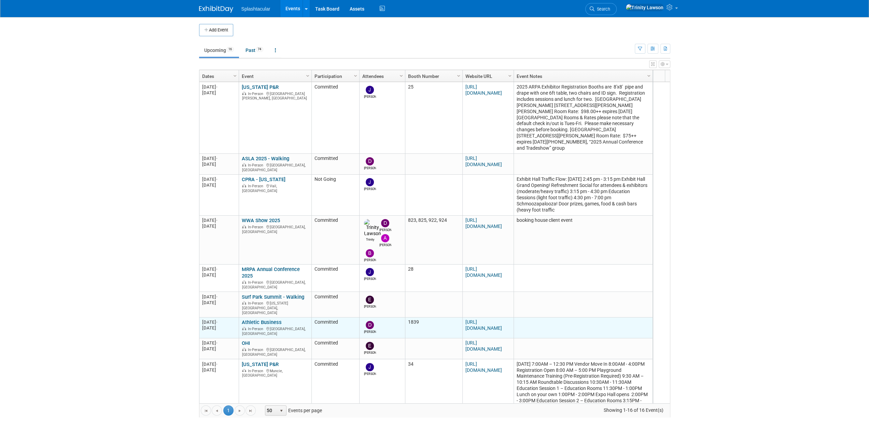
click at [426, 317] on td "1839" at bounding box center [433, 327] width 57 height 21
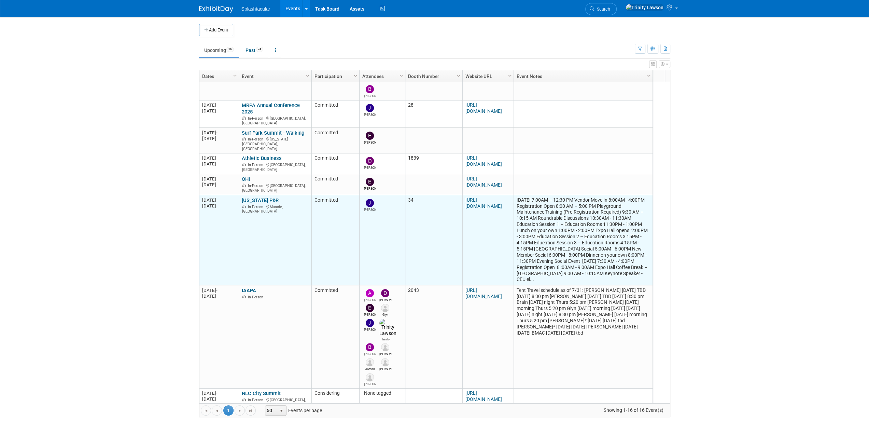
scroll to position [282, 0]
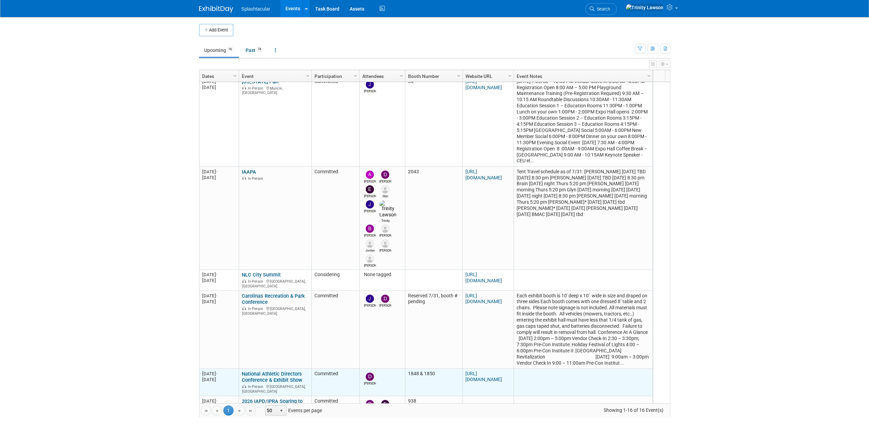
click at [286, 371] on link "National Athletic Directors Conference & Exhibit Show" at bounding box center [272, 377] width 60 height 13
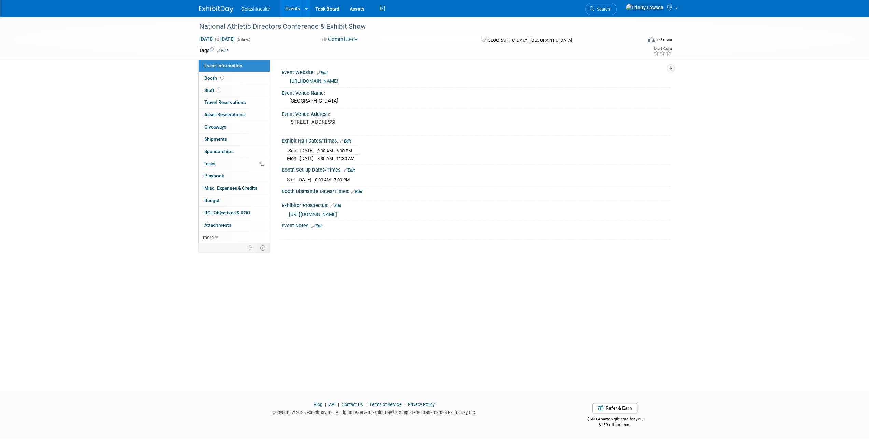
click at [337, 213] on span "[URL][DOMAIN_NAME]" at bounding box center [313, 213] width 48 height 5
click at [326, 79] on link "[URL][DOMAIN_NAME]" at bounding box center [314, 80] width 48 height 5
